Goal: Task Accomplishment & Management: Manage account settings

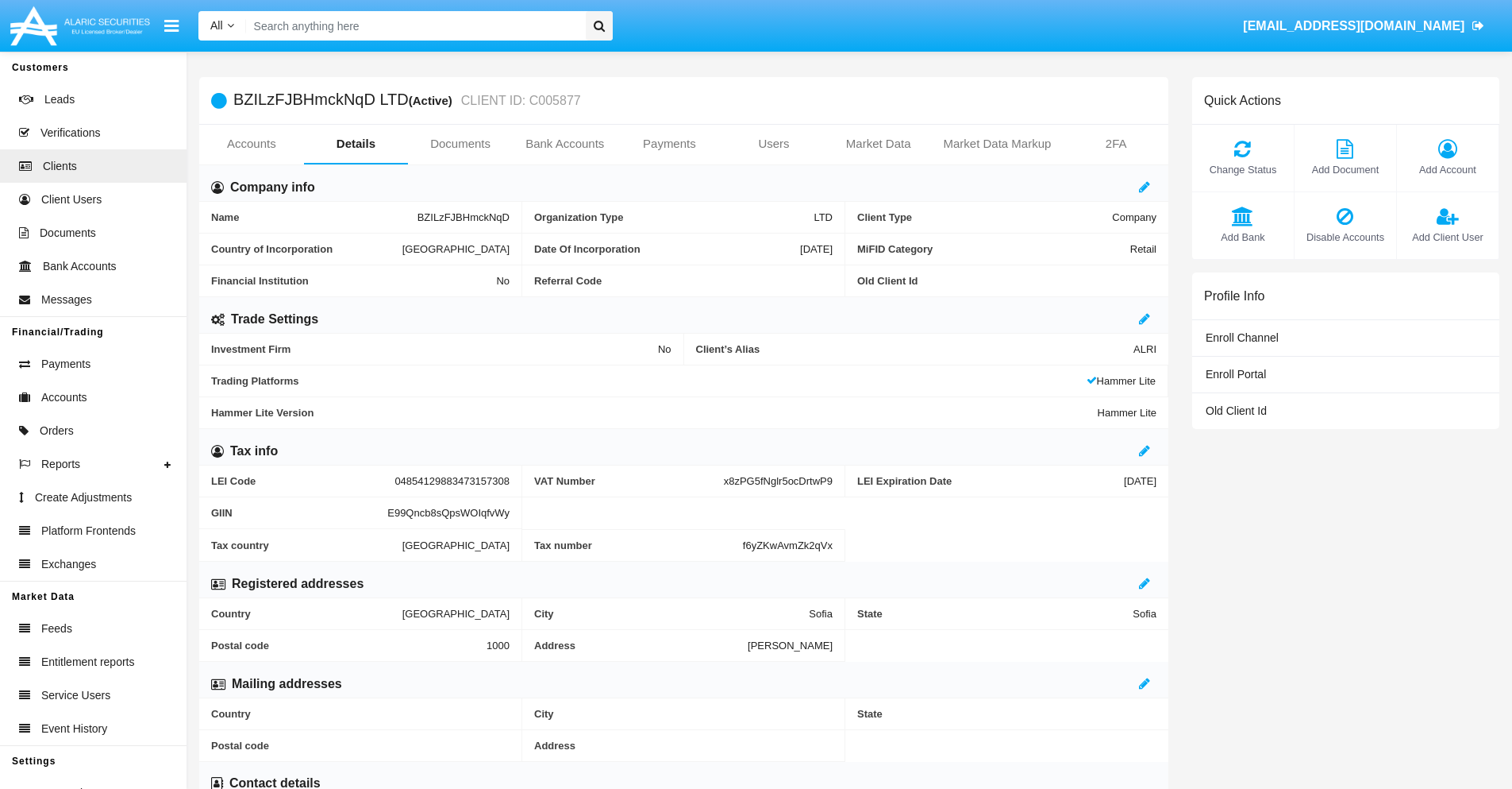
click at [773, 144] on link "Users" at bounding box center [773, 144] width 105 height 38
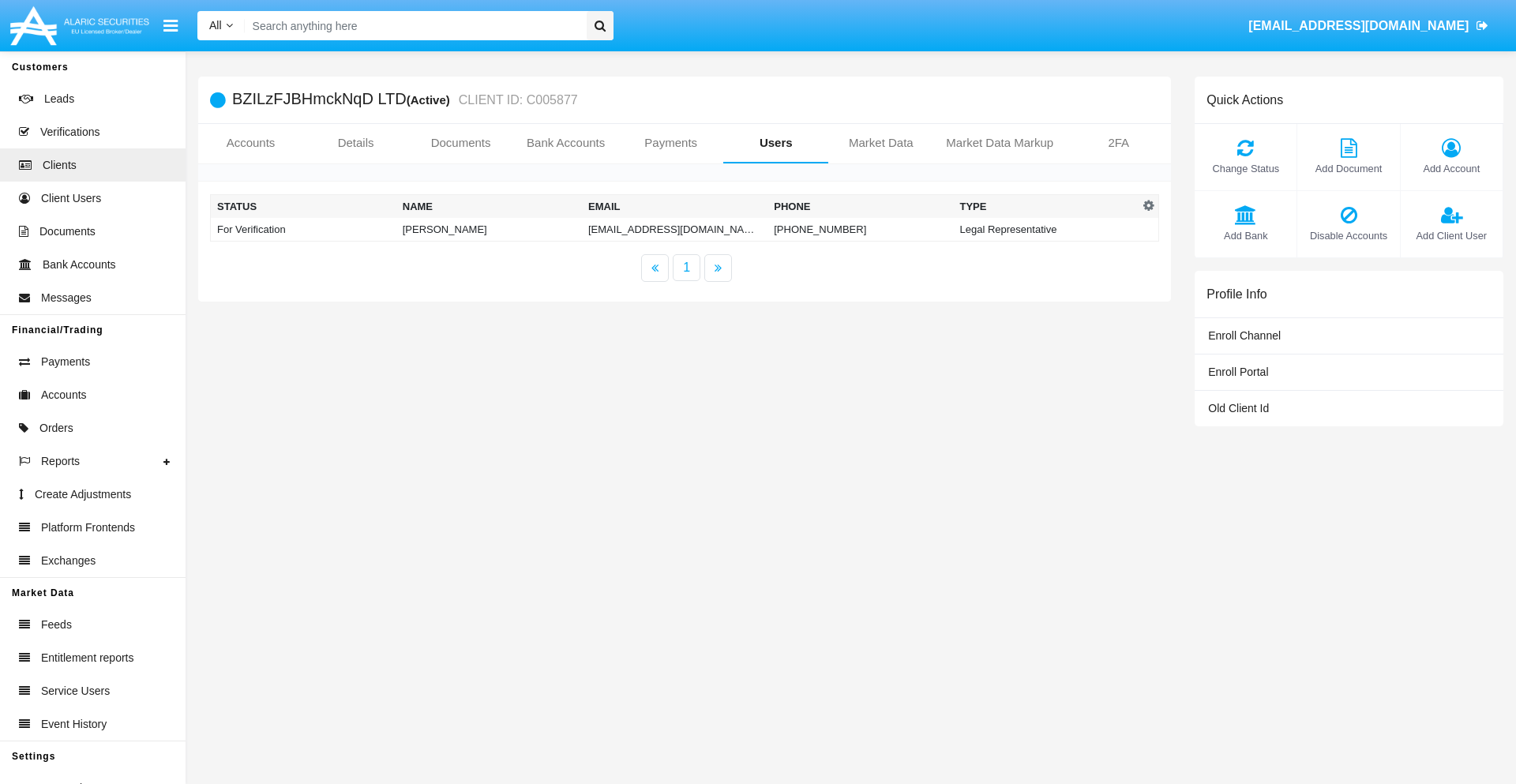
click at [648, 228] on td "3cltb@v8yuy3.31j2kc.int" at bounding box center [674, 229] width 185 height 24
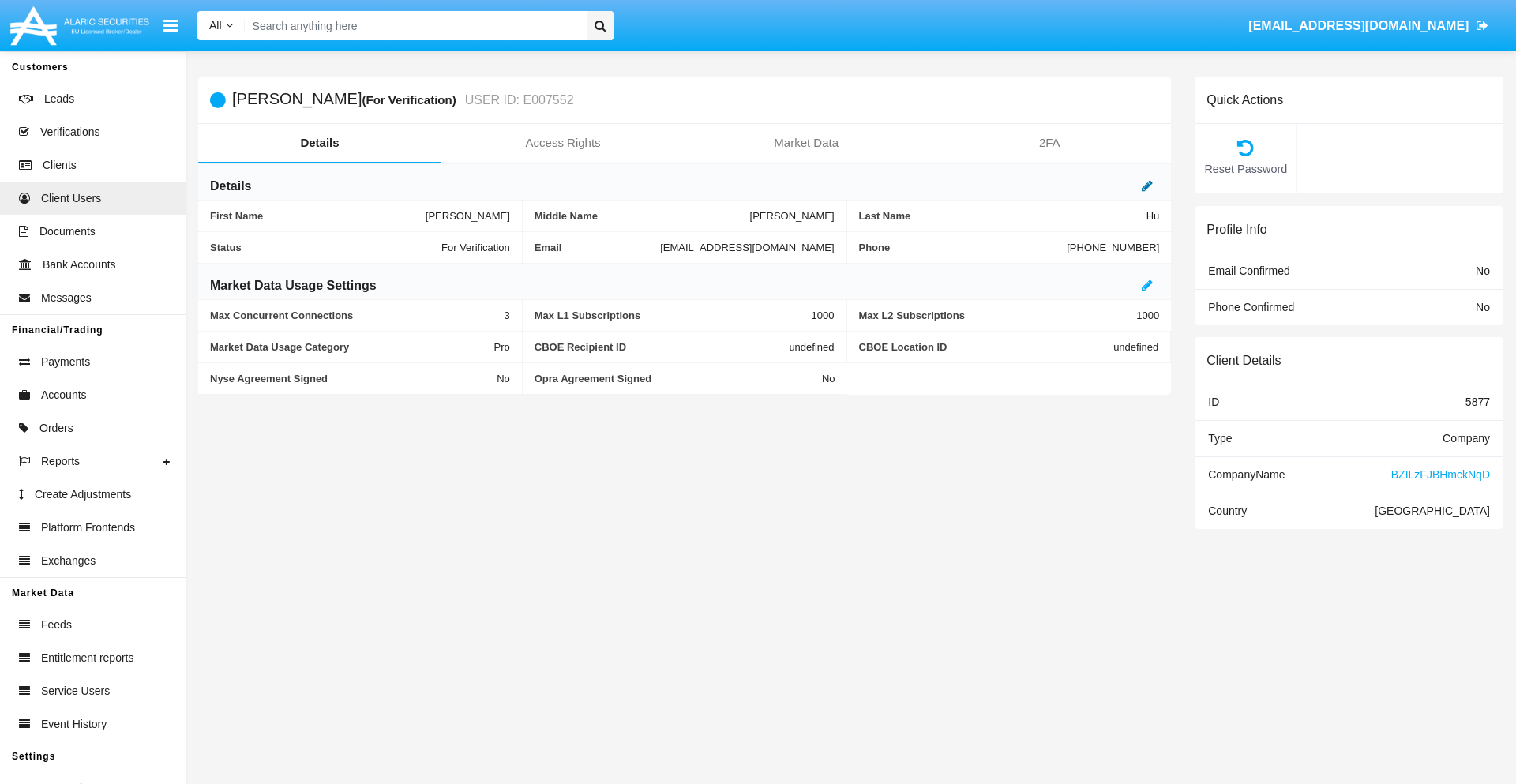
click at [1147, 185] on icon at bounding box center [1147, 185] width 11 height 12
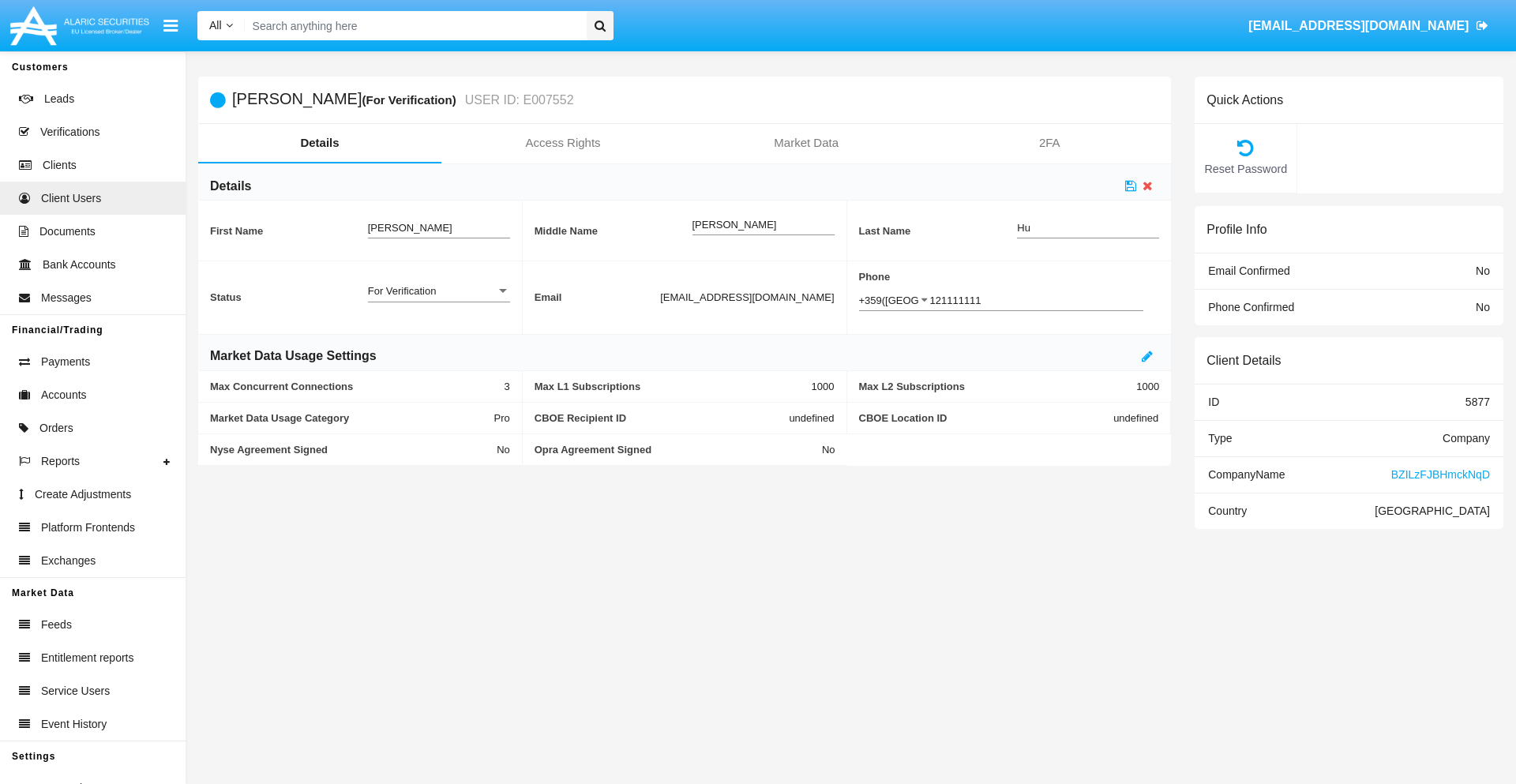
click at [438, 290] on div "For Verification" at bounding box center [432, 290] width 128 height 13
click at [438, 299] on span "Verified" at bounding box center [438, 299] width 142 height 31
click at [1130, 185] on icon at bounding box center [1130, 185] width 11 height 12
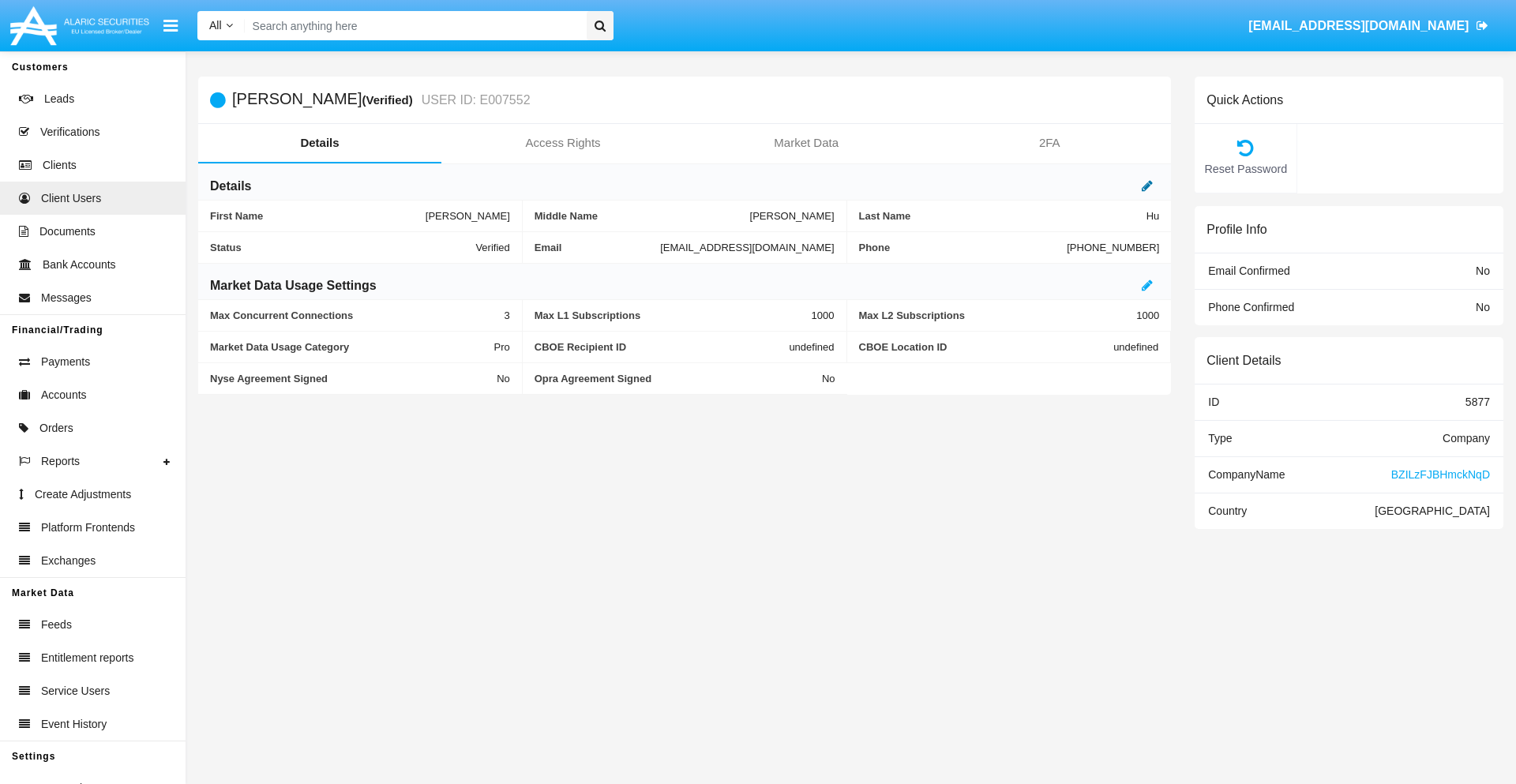
click at [1147, 185] on icon at bounding box center [1147, 185] width 11 height 12
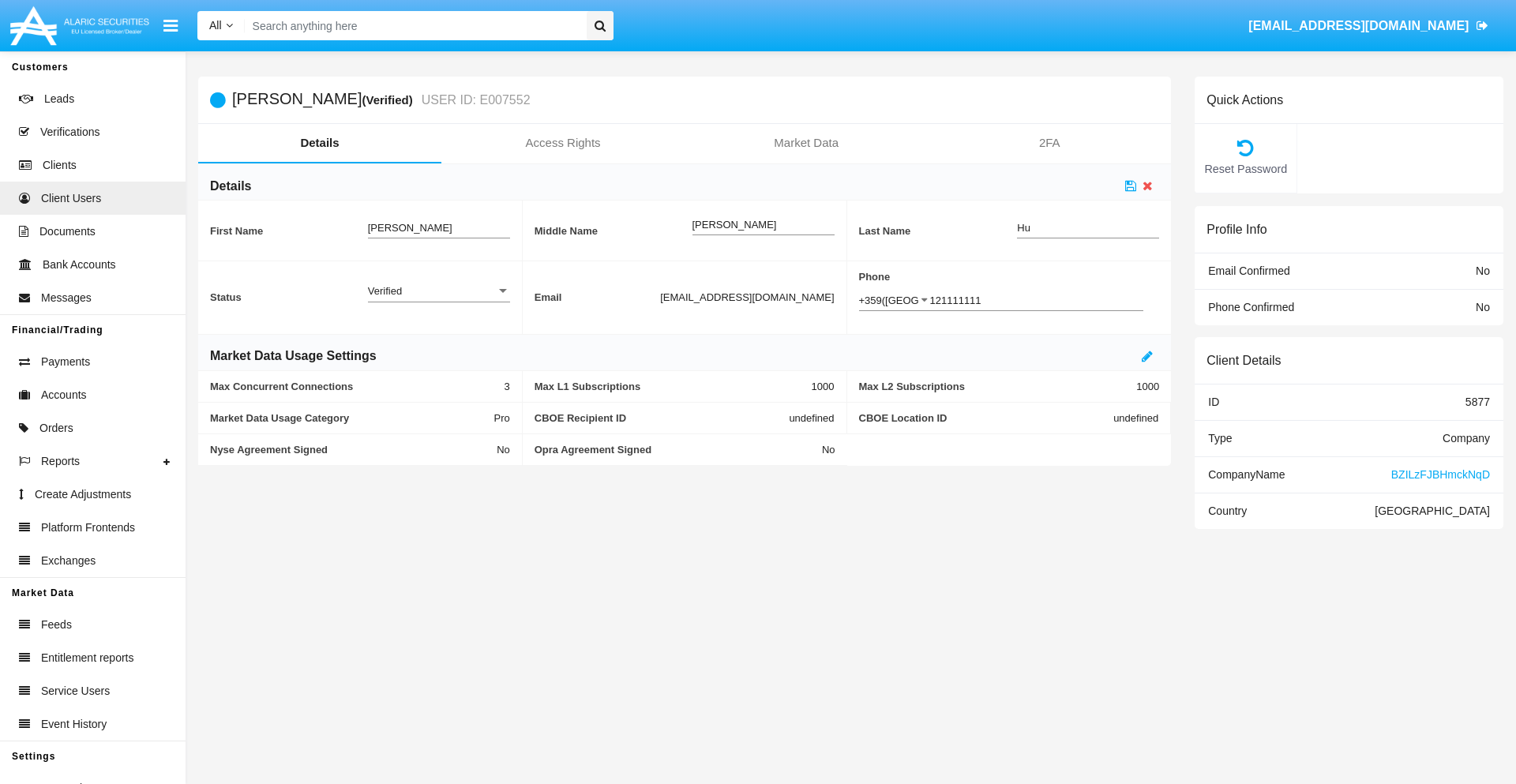
click at [438, 290] on div "Verified" at bounding box center [432, 290] width 128 height 13
click at [438, 299] on span "Active" at bounding box center [438, 299] width 142 height 31
click at [1130, 185] on icon at bounding box center [1130, 185] width 11 height 12
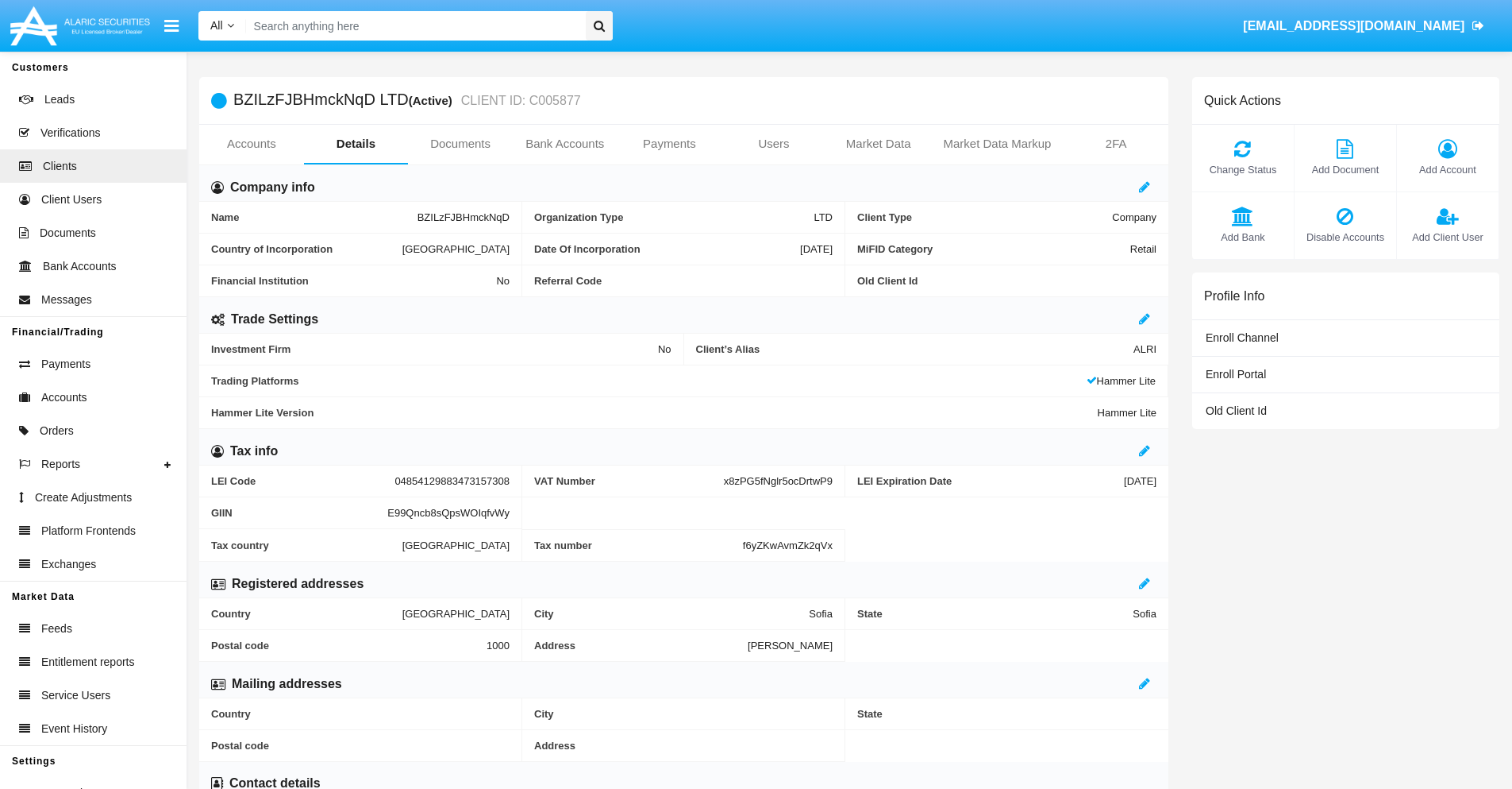
click at [1447, 237] on span "Add Client User" at bounding box center [1448, 237] width 86 height 15
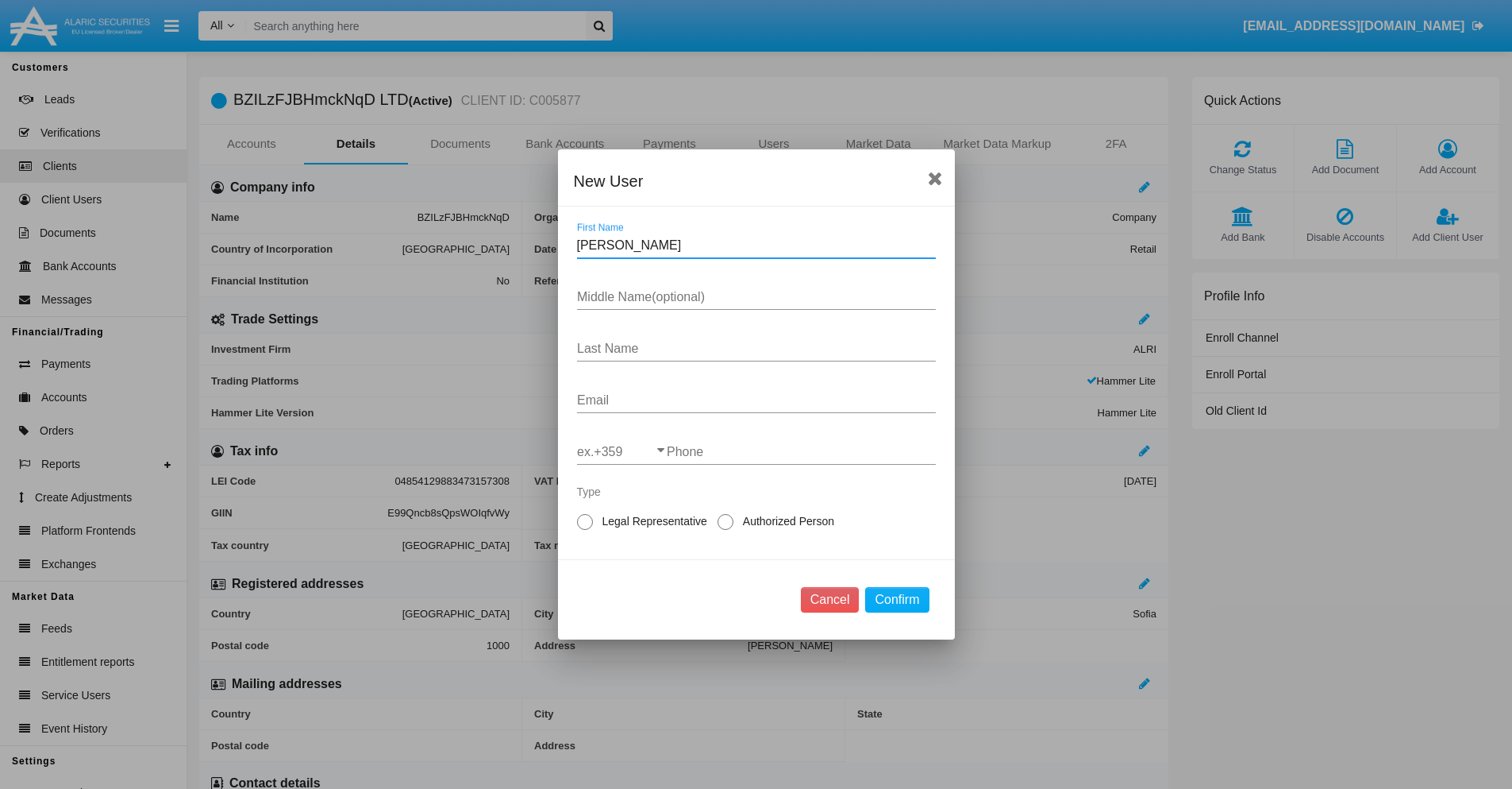
type input "Renato"
type input "Greg"
type input "Huel"
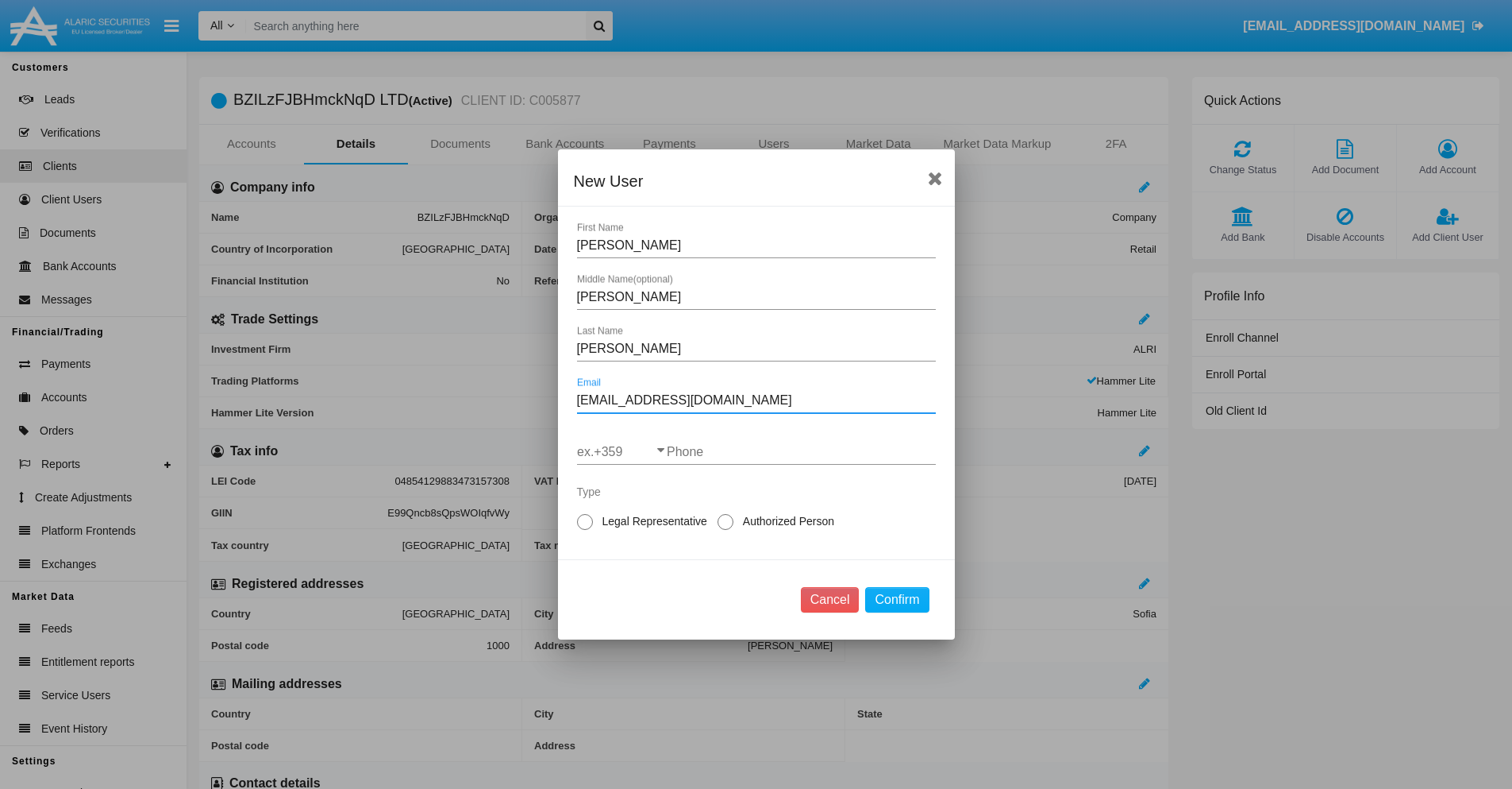
type input "31hbtirshj8@ffj.biz"
click at [621, 452] on input "ex.+359" at bounding box center [621, 451] width 90 height 14
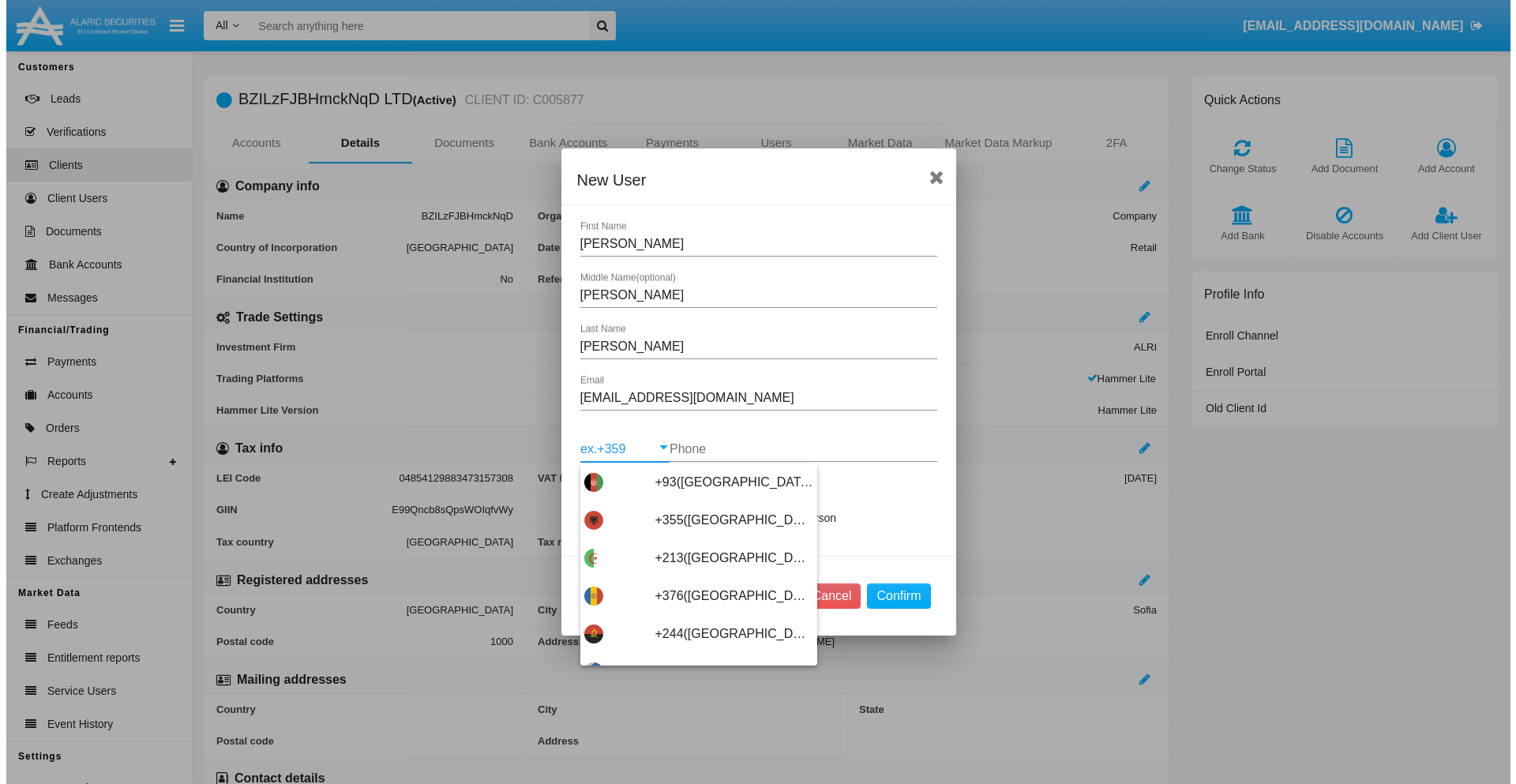
scroll to position [8396, 0]
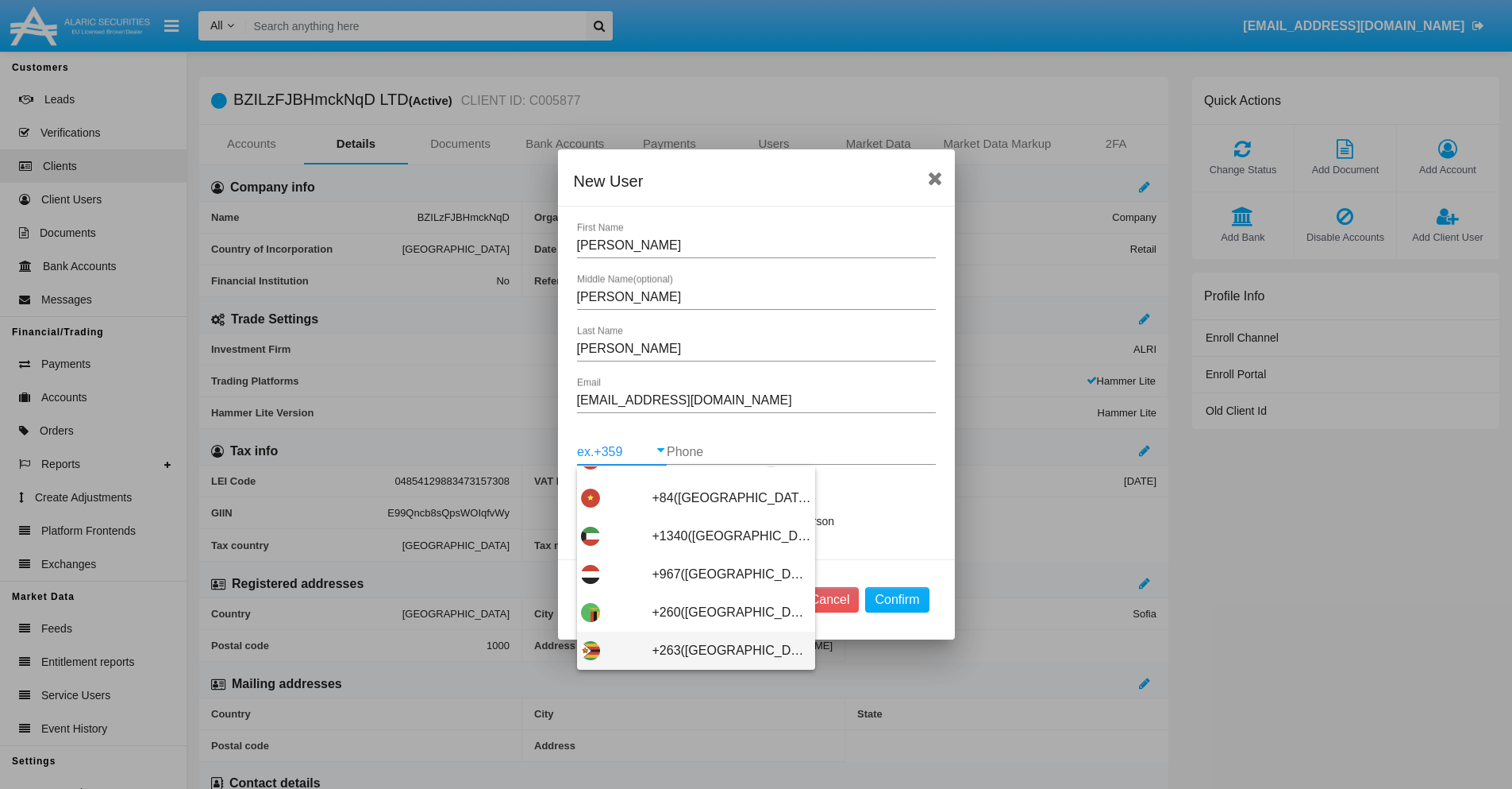
click at [689, 650] on span "+263(Zimbabwe)" at bounding box center [732, 650] width 159 height 38
type input "+263(Zimbabwe)"
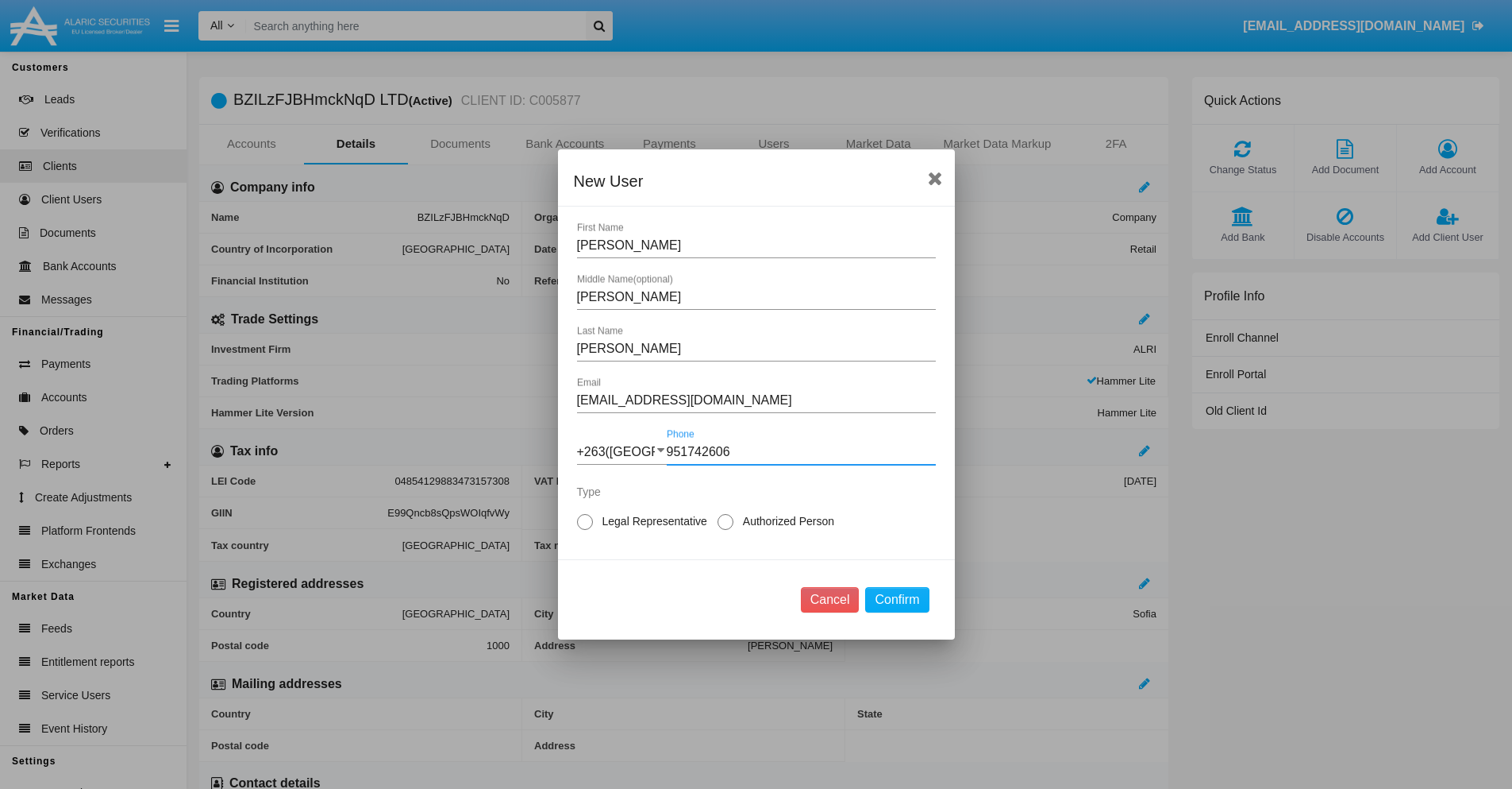
type input "951742606"
click at [785, 521] on span "Authorized Person" at bounding box center [786, 521] width 105 height 17
click at [725, 530] on input "Authorized Person" at bounding box center [724, 530] width 1 height 1
radio input "true"
click at [897, 600] on button "Confirm" at bounding box center [896, 599] width 63 height 26
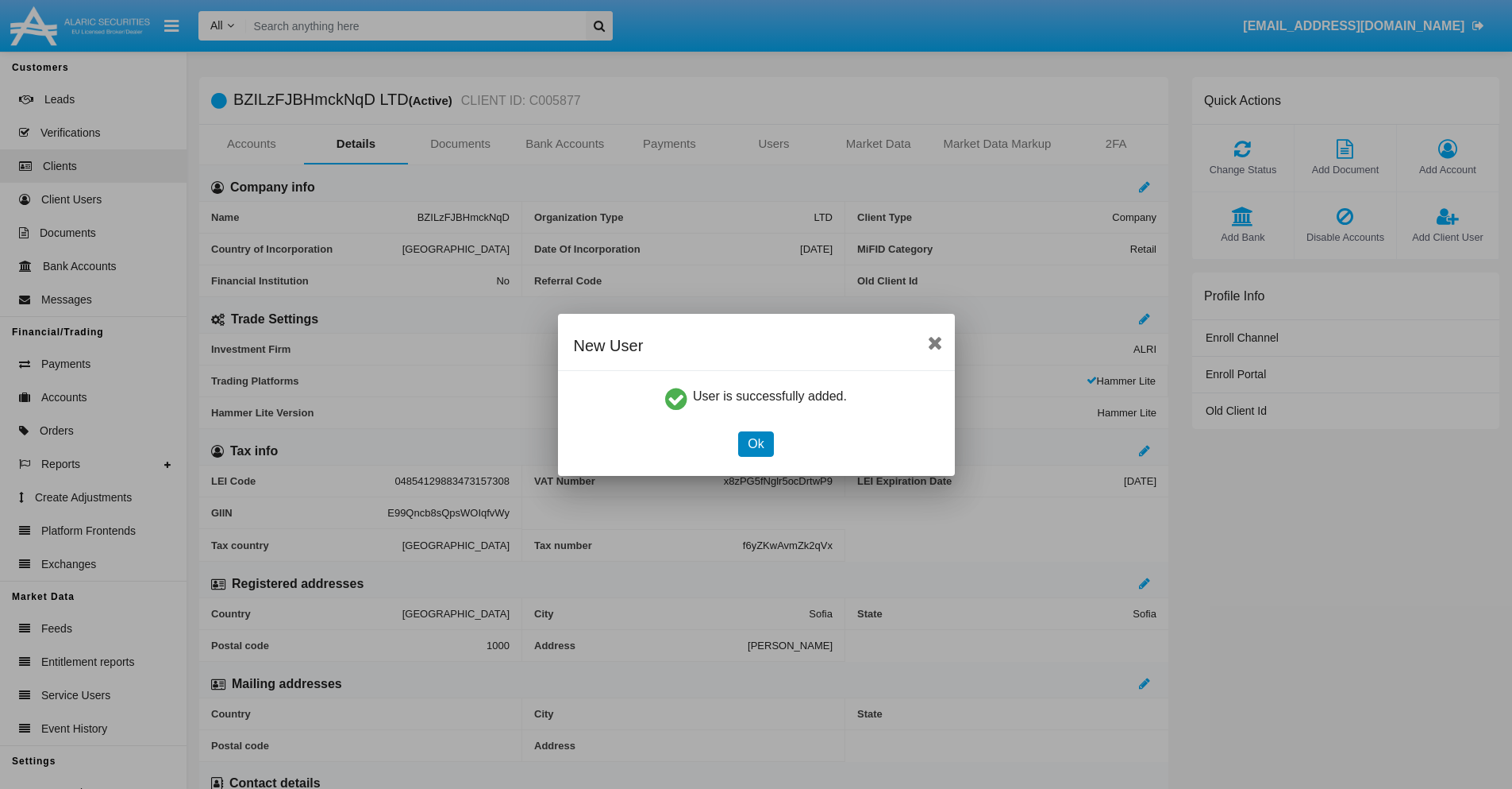
click at [756, 443] on button "Ok" at bounding box center [756, 444] width 35 height 26
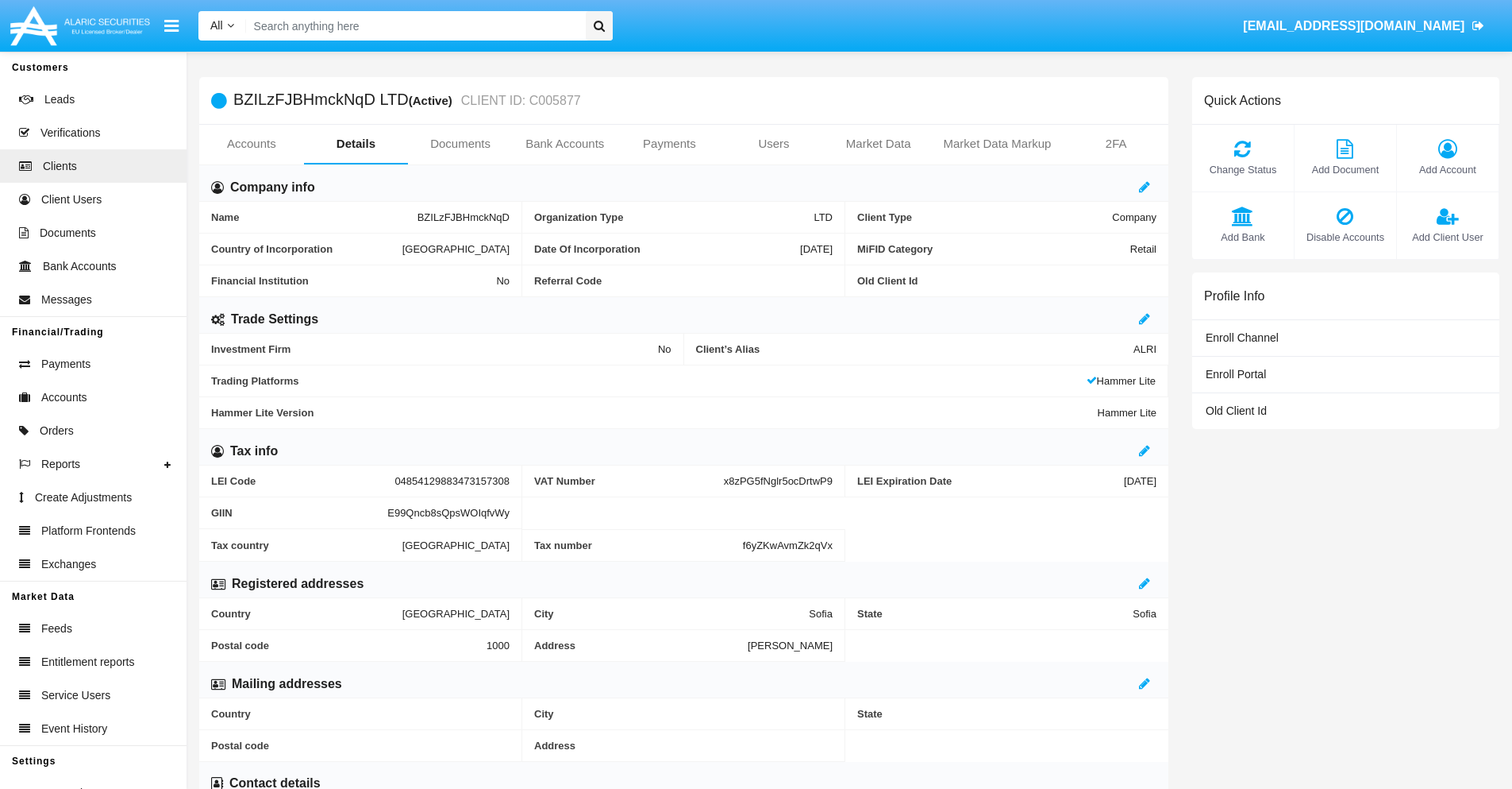
click at [1447, 237] on span "Add Client User" at bounding box center [1448, 237] width 86 height 15
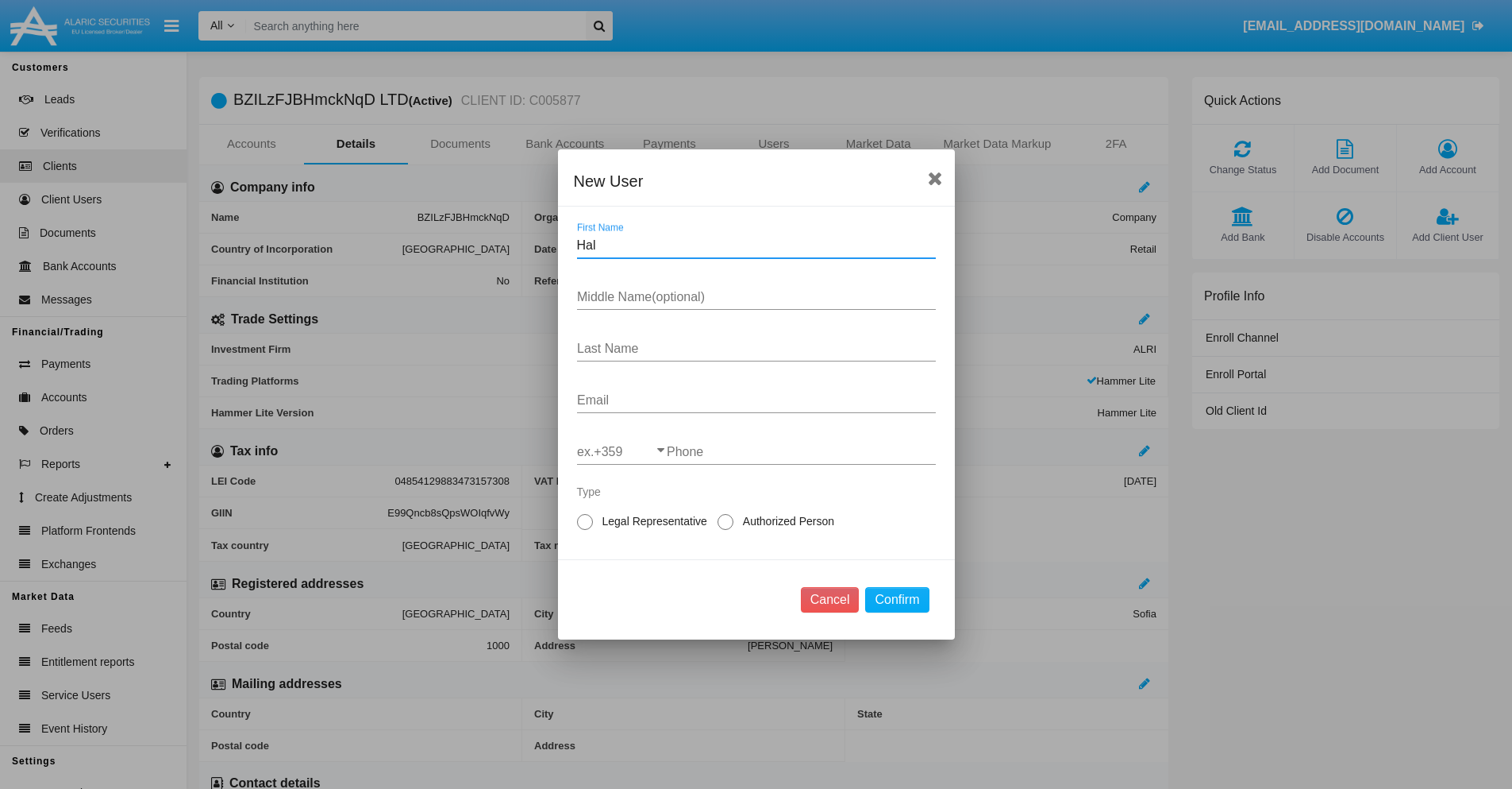
type input "Hal"
type input "Dudley"
type input "Grady"
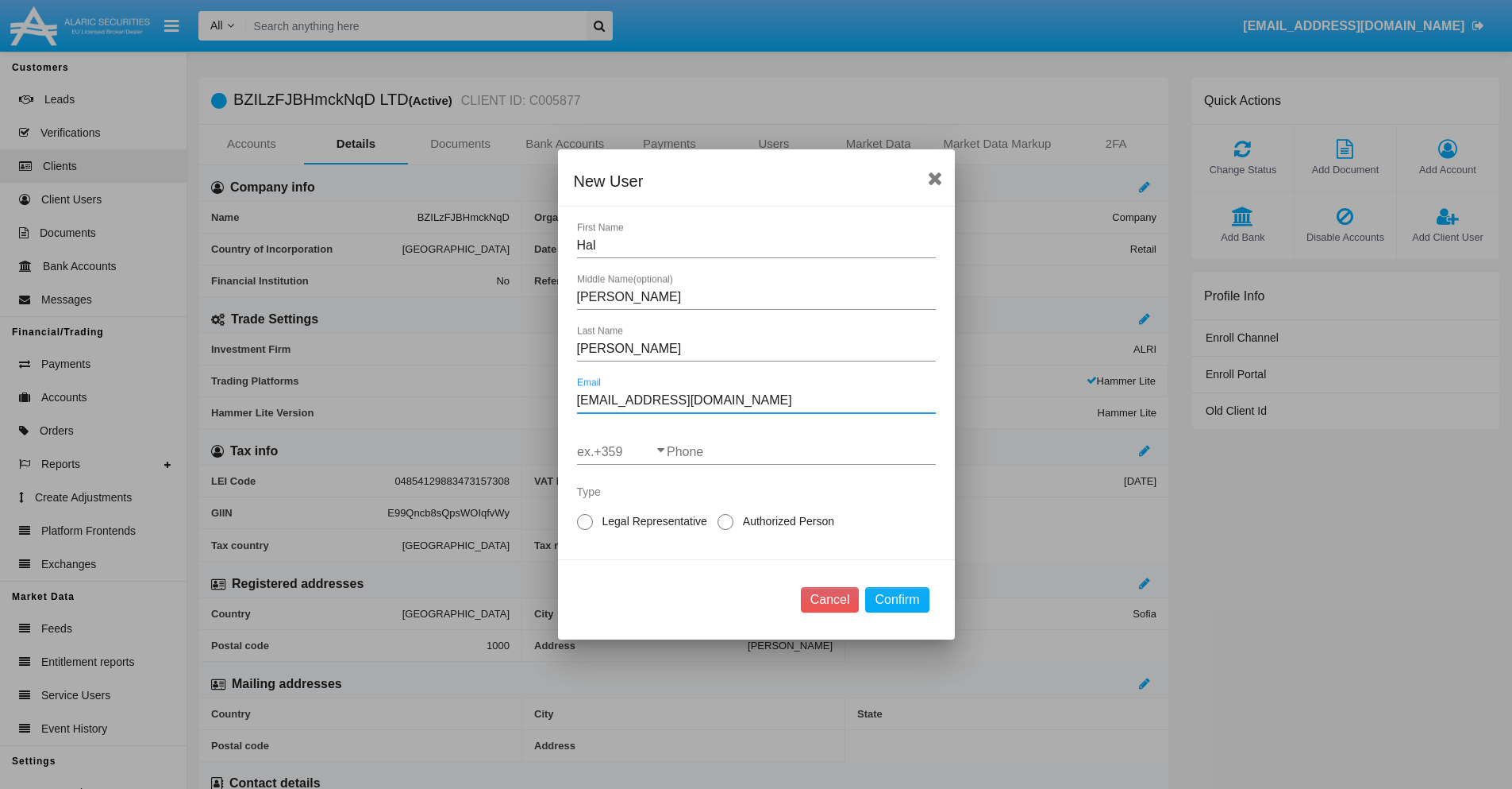
type input "7euuch@x7p4.cn"
click at [621, 452] on input "ex.+359" at bounding box center [621, 451] width 90 height 14
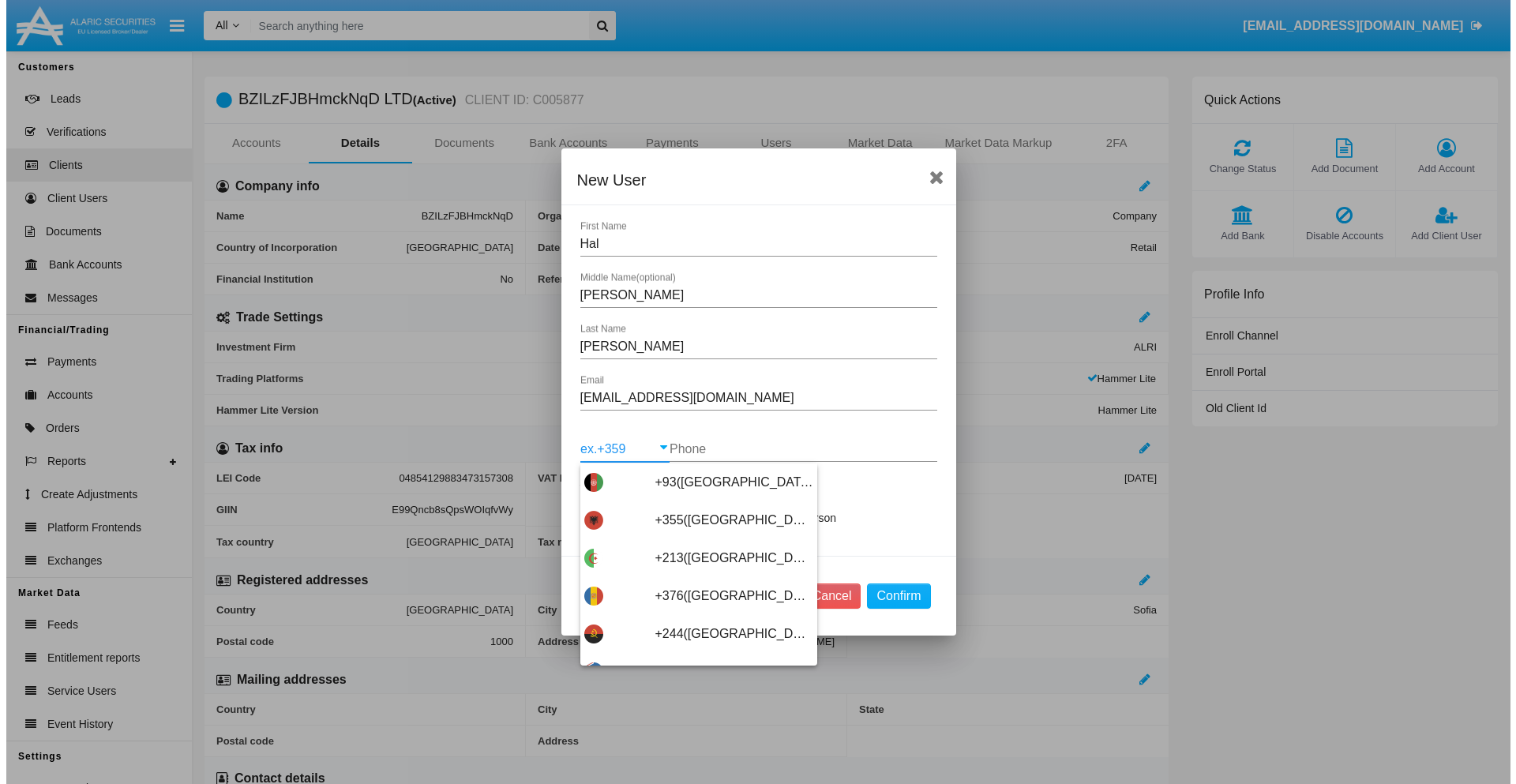
scroll to position [8396, 0]
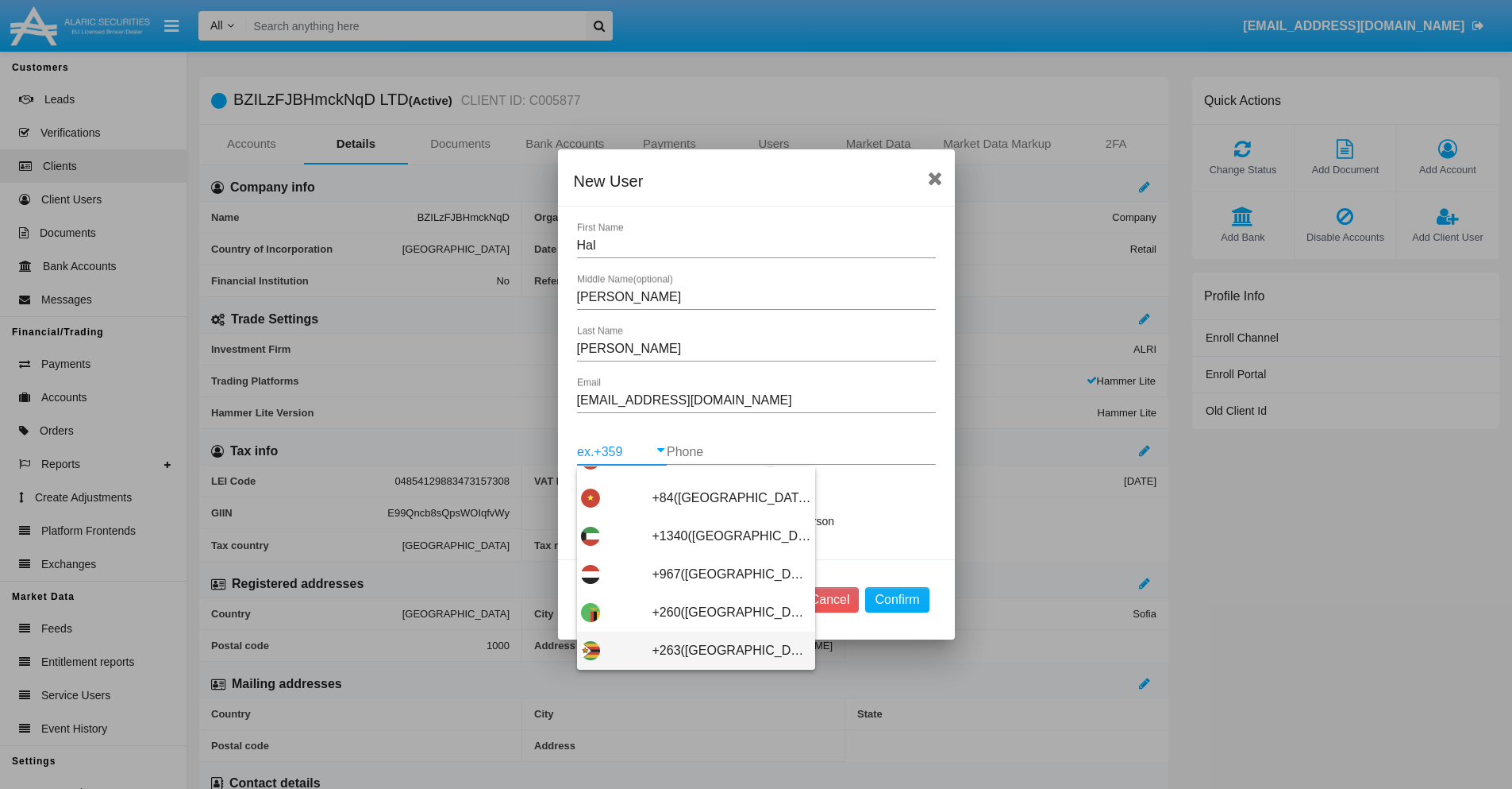
click at [689, 650] on span "+263([GEOGRAPHIC_DATA])" at bounding box center [732, 650] width 159 height 38
type input "+263([GEOGRAPHIC_DATA])"
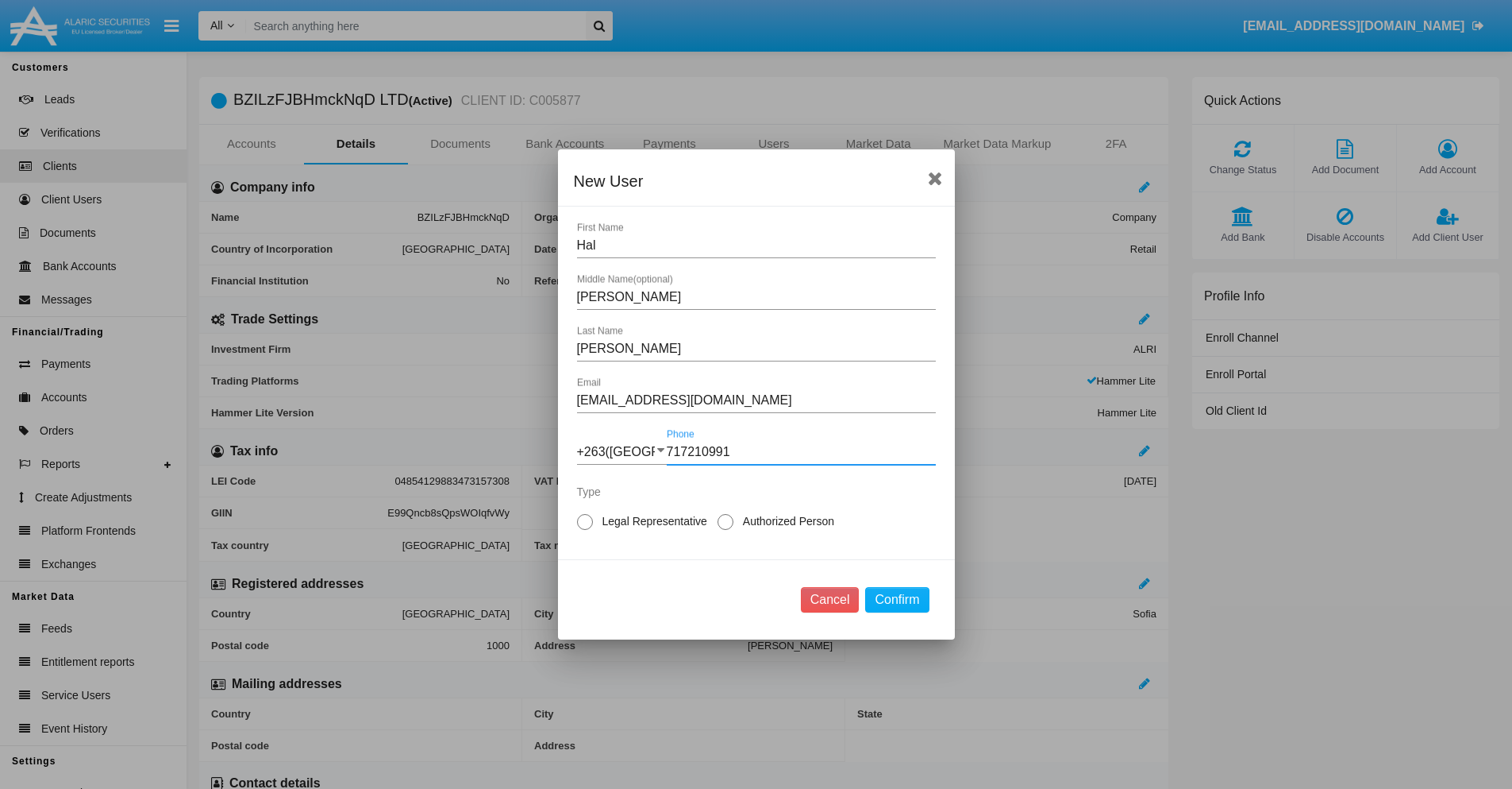
type input "717210991"
click at [652, 521] on span "Legal Representative" at bounding box center [652, 521] width 118 height 17
click at [585, 530] on input "Legal Representative" at bounding box center [584, 530] width 1 height 1
radio input "true"
click at [897, 600] on button "Confirm" at bounding box center [896, 599] width 63 height 26
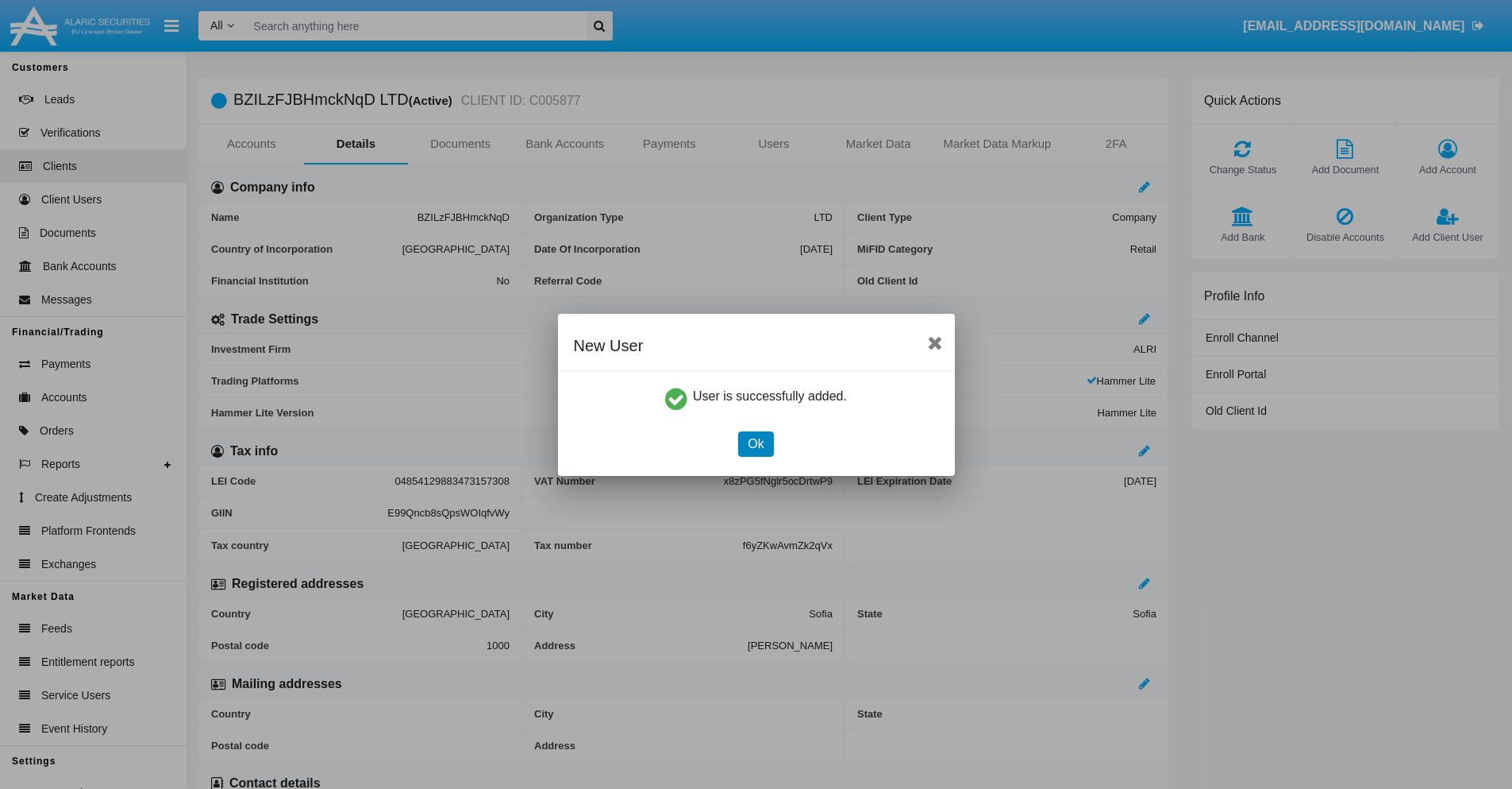
click at [756, 443] on button "Ok" at bounding box center [756, 444] width 35 height 26
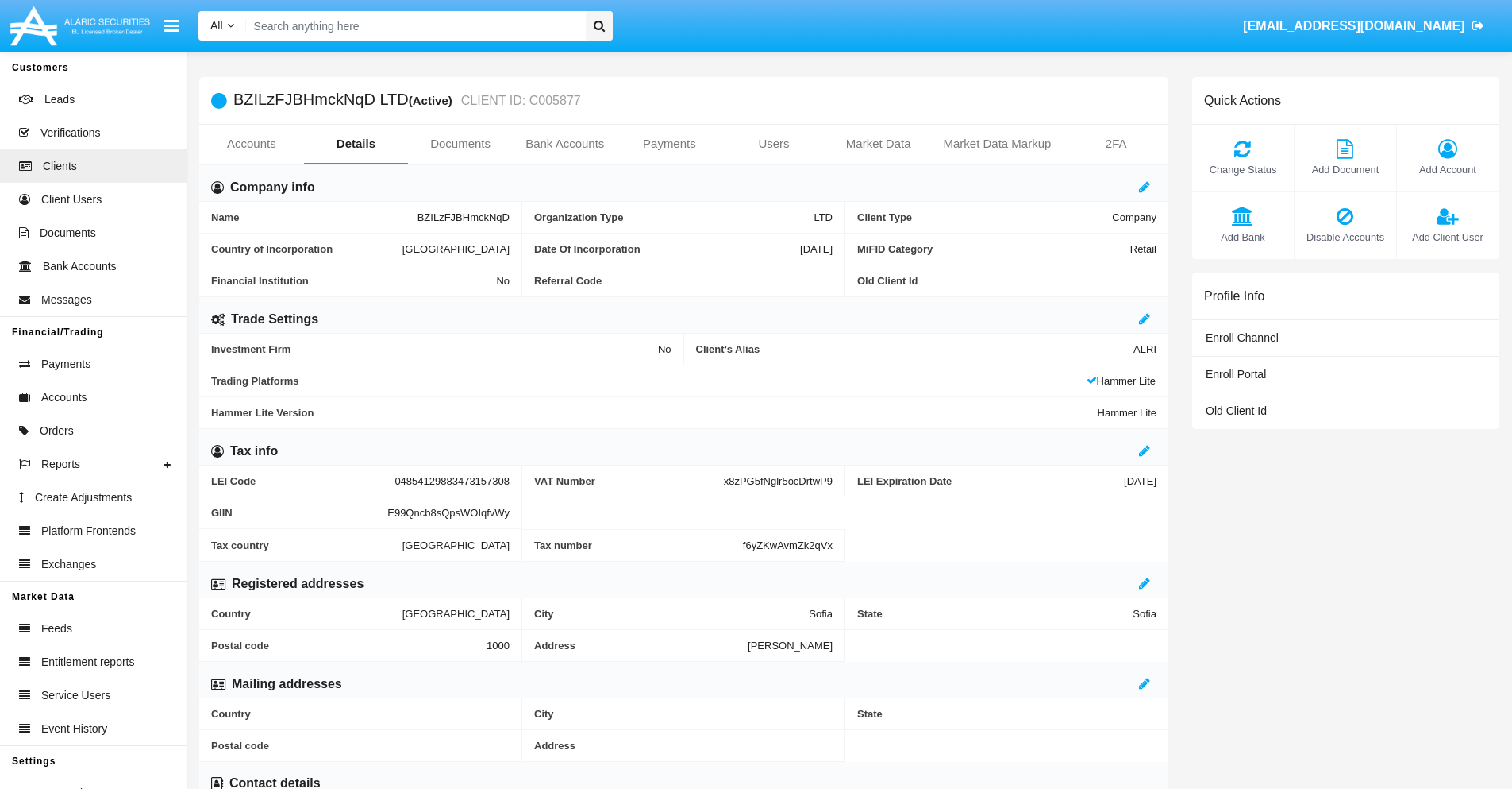
click at [773, 144] on link "Users" at bounding box center [773, 144] width 105 height 38
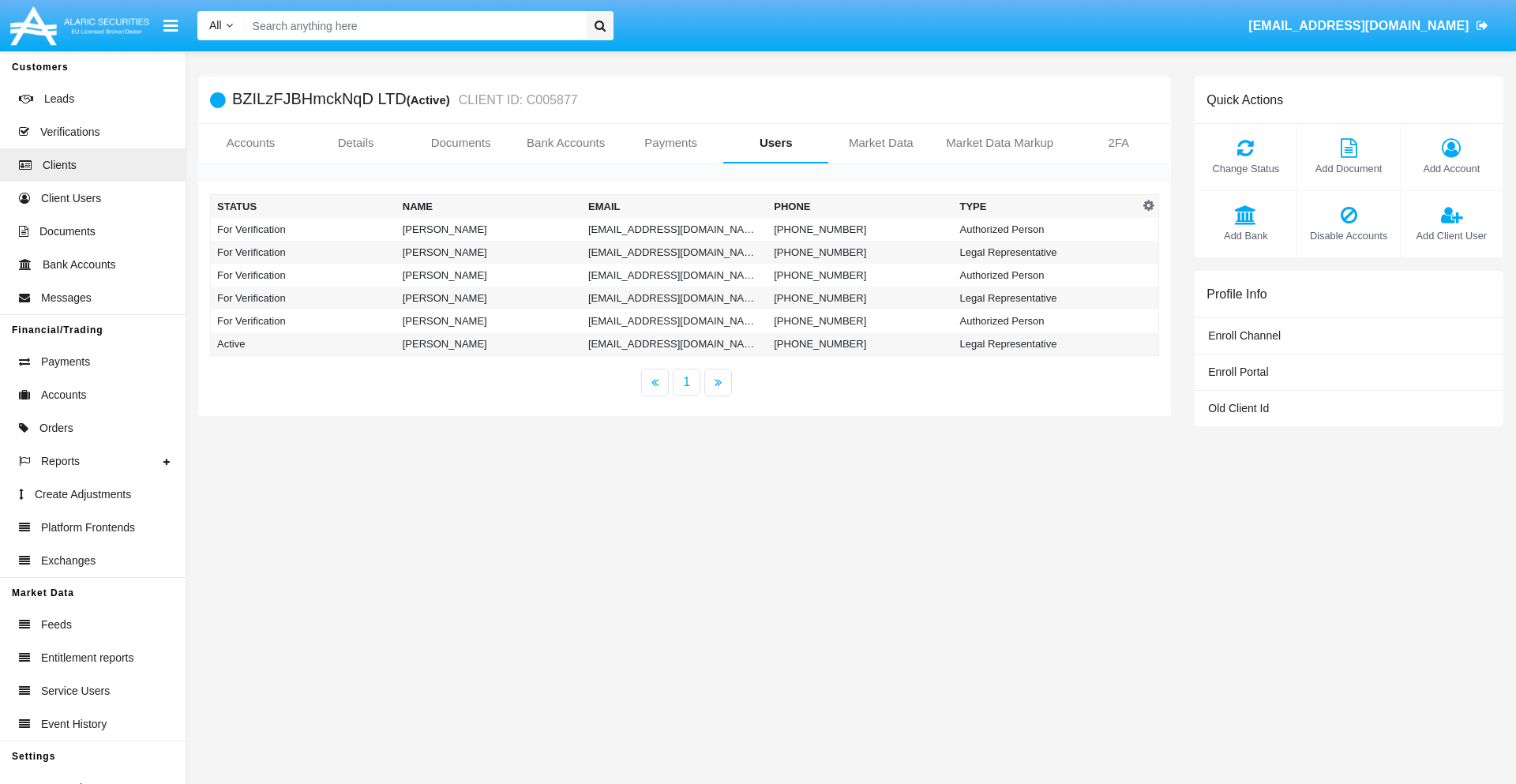
click at [674, 228] on td "[EMAIL_ADDRESS][DOMAIN_NAME]" at bounding box center [674, 229] width 185 height 23
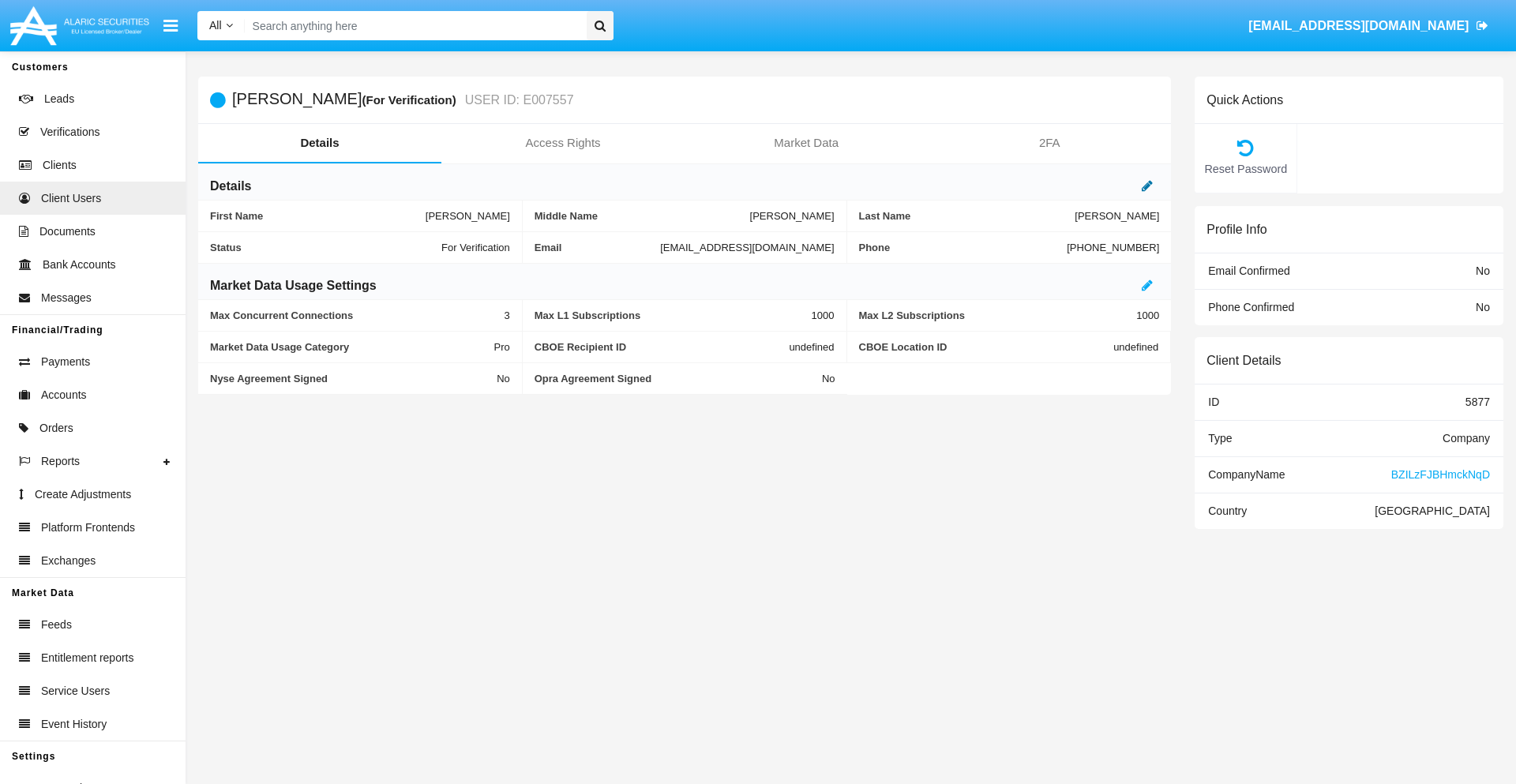
click at [1147, 185] on icon at bounding box center [1147, 185] width 11 height 12
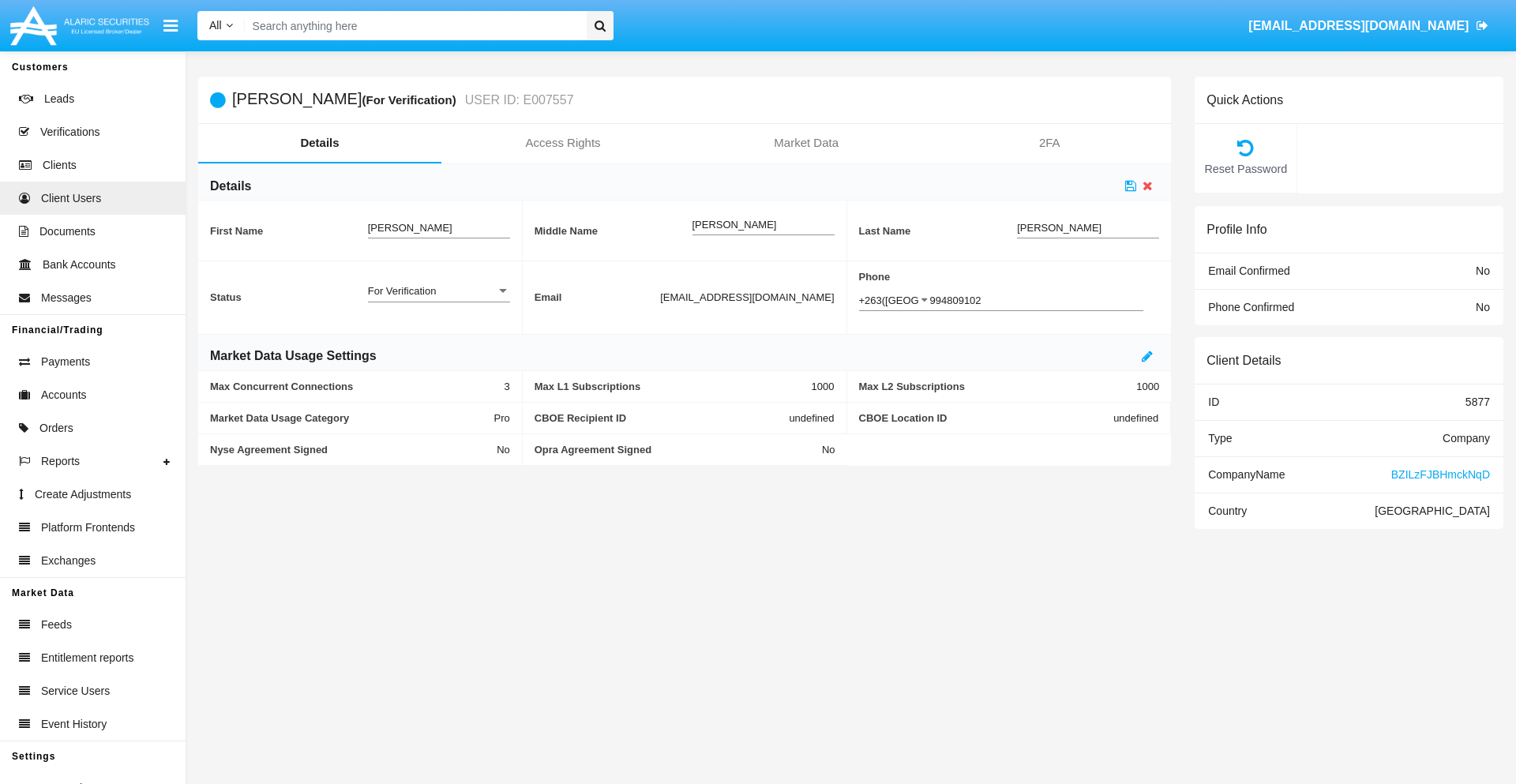
click at [438, 290] on div "For Verification" at bounding box center [432, 290] width 128 height 13
click at [438, 299] on span "Verified" at bounding box center [438, 299] width 142 height 31
click at [1130, 185] on icon at bounding box center [1130, 185] width 11 height 12
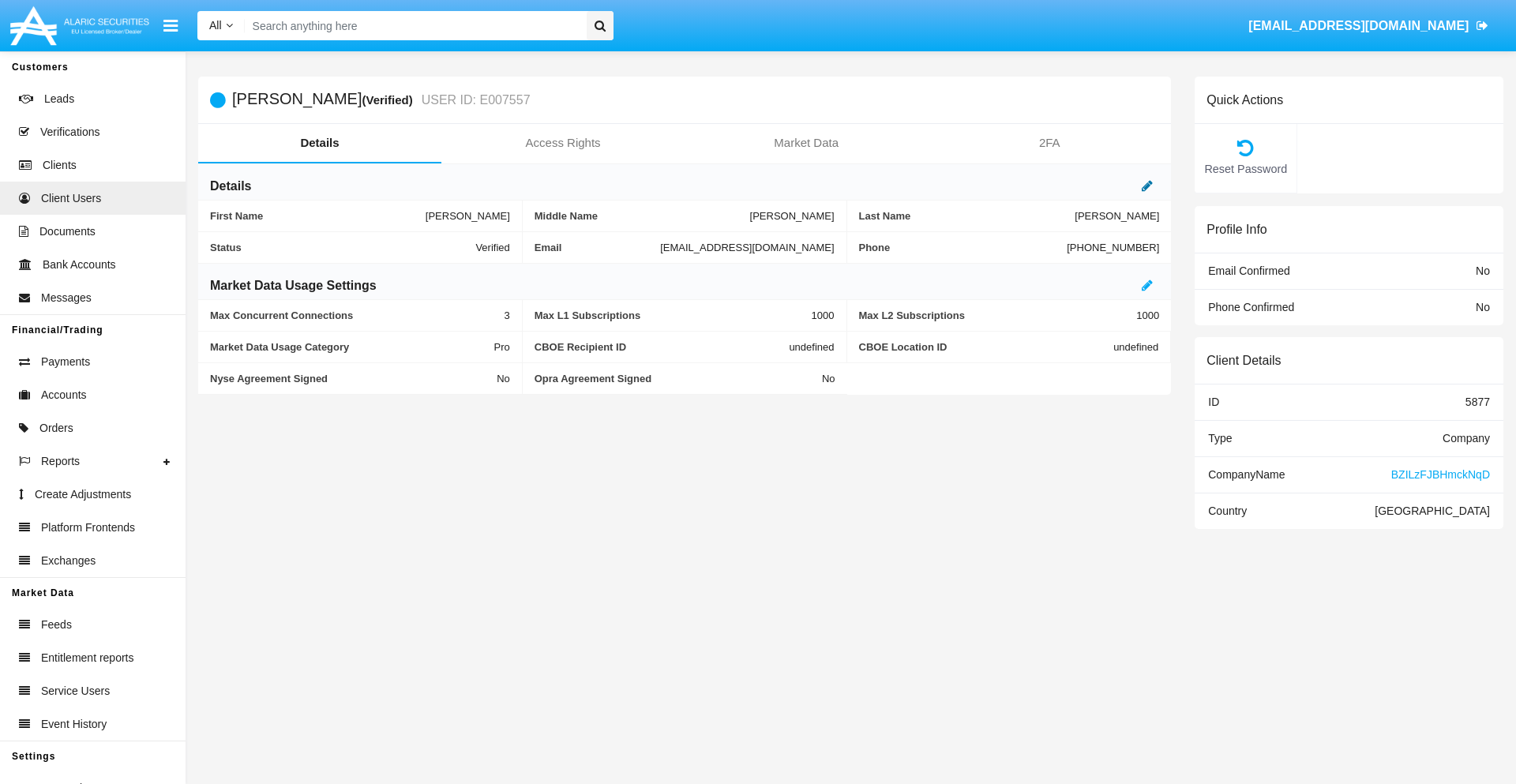
click at [1147, 185] on icon at bounding box center [1147, 185] width 11 height 12
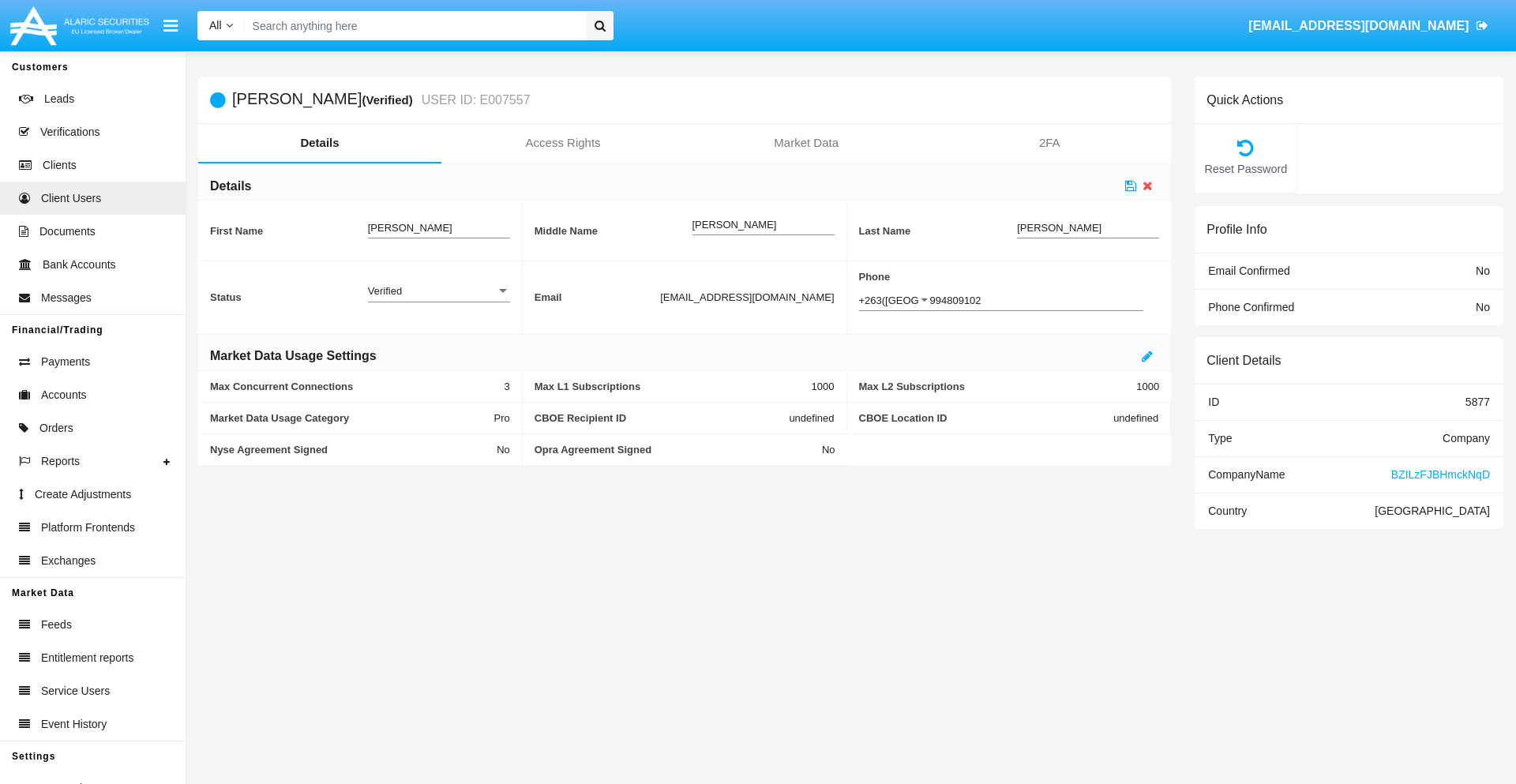
click at [438, 290] on div "Verified" at bounding box center [432, 290] width 128 height 13
click at [438, 299] on span "Active" at bounding box center [438, 299] width 142 height 31
click at [1130, 185] on icon at bounding box center [1130, 185] width 11 height 12
